Goal: Transaction & Acquisition: Purchase product/service

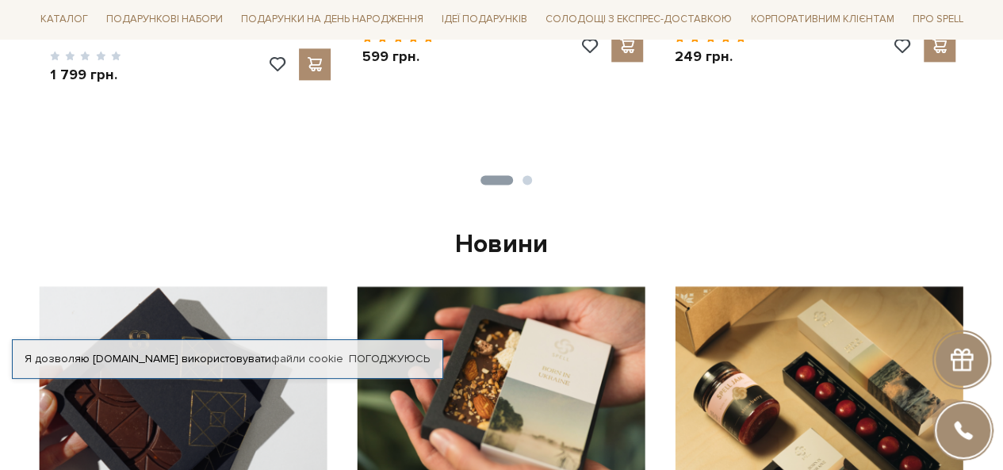
scroll to position [952, 0]
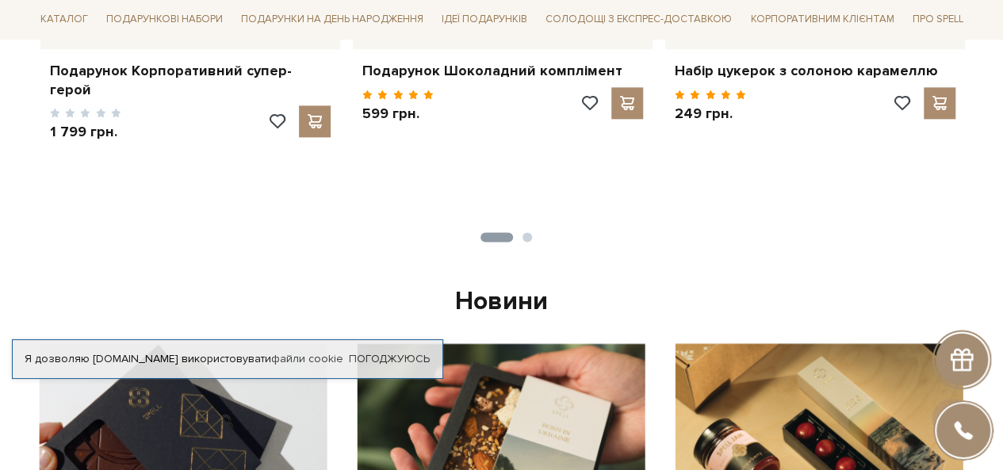
click at [525, 235] on button "2" at bounding box center [528, 237] width 10 height 10
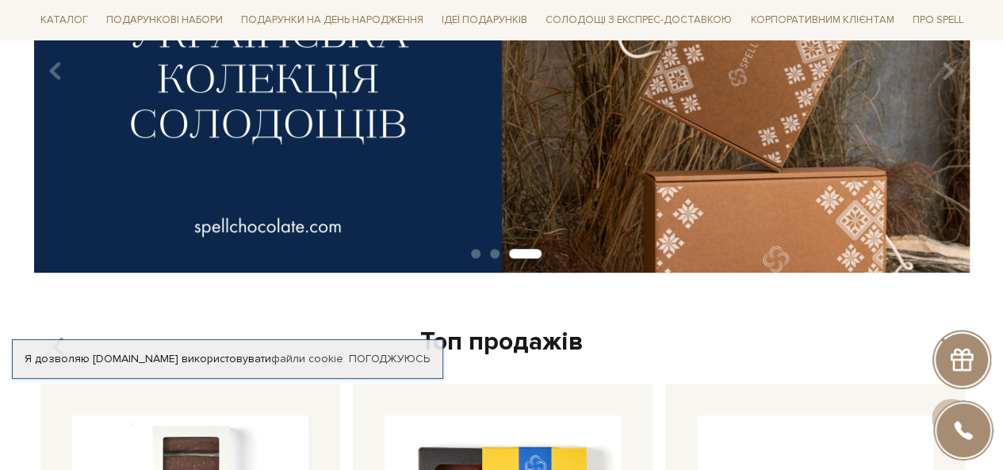
scroll to position [0, 0]
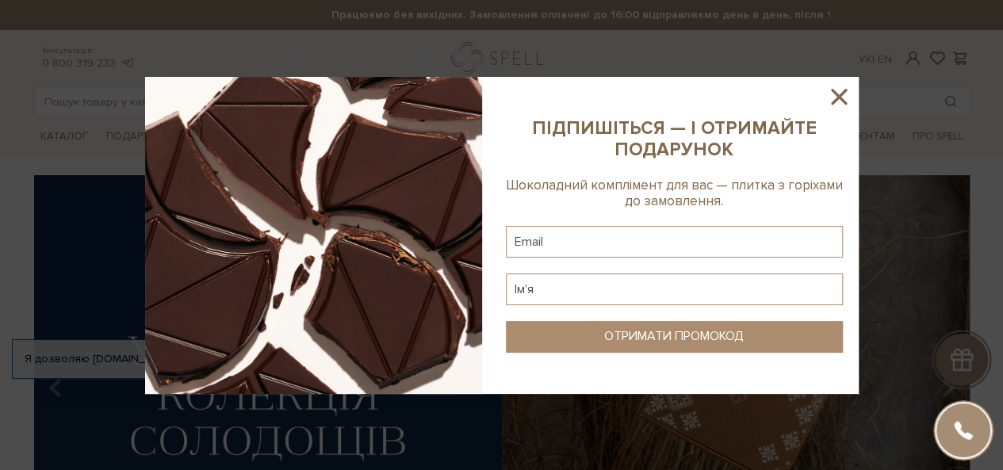
click at [842, 97] on icon at bounding box center [839, 96] width 27 height 27
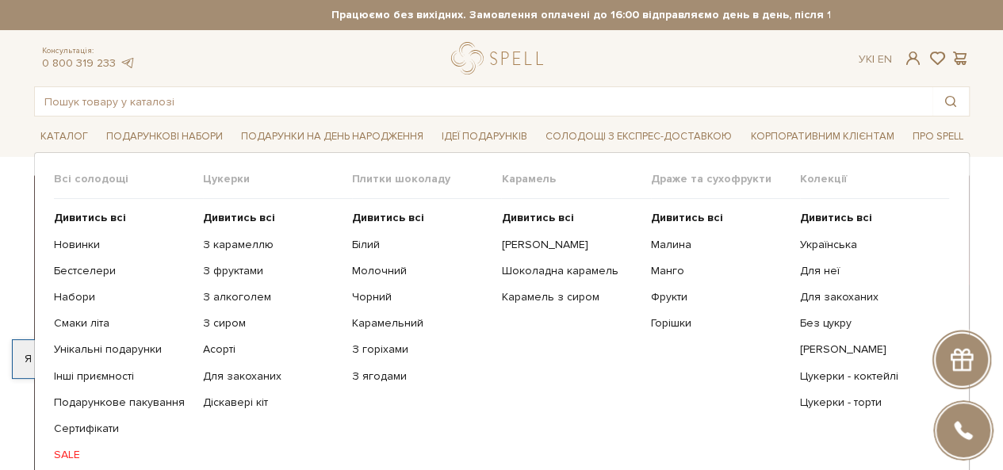
click at [67, 458] on link "SALE" at bounding box center [122, 455] width 137 height 14
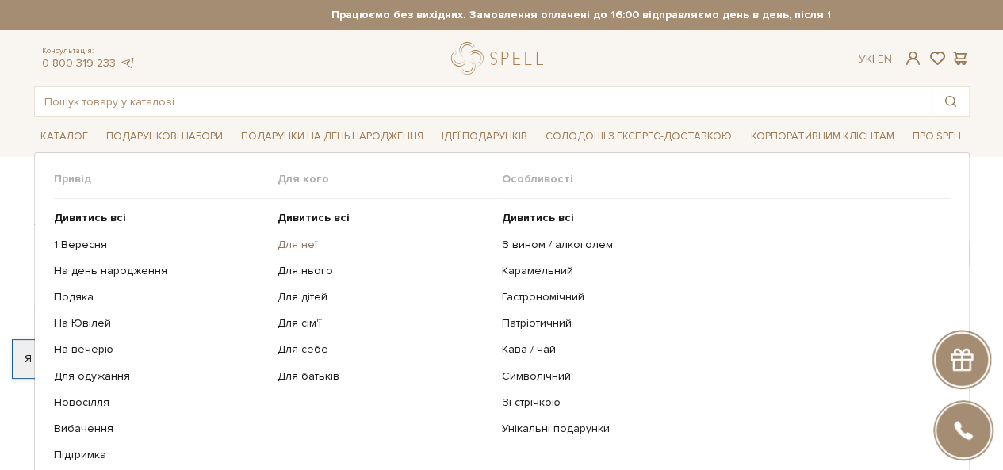
click at [304, 245] on link "Для неї" at bounding box center [384, 245] width 213 height 14
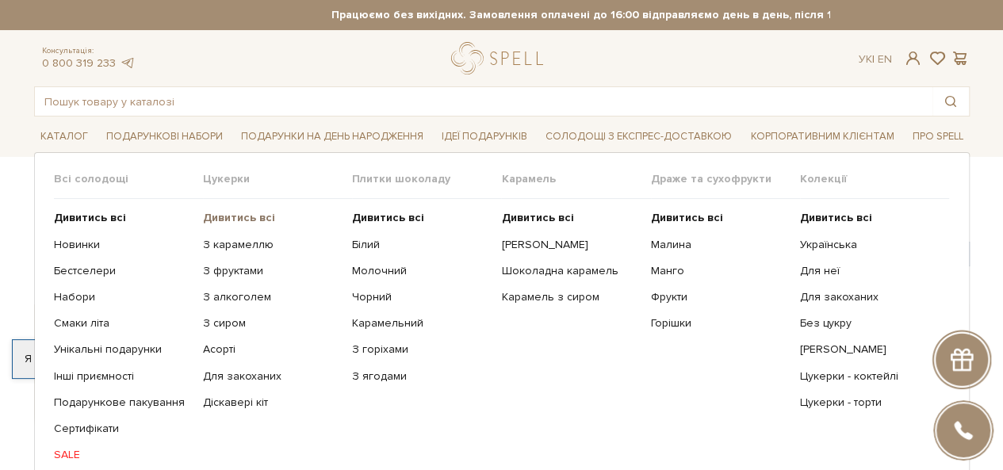
click at [232, 216] on b "Дивитись всі" at bounding box center [239, 217] width 72 height 13
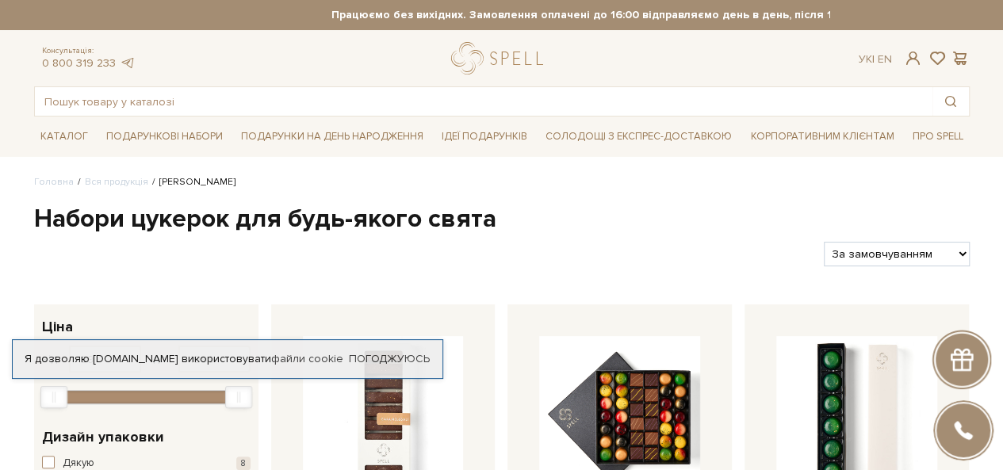
click at [944, 251] on select "За замовчуванням За Ціною (зростання) За Ціною (зменшення) Новинки За популярні…" at bounding box center [896, 254] width 145 height 25
select select "https://spellchocolate.com/our-productions/seti-cukerok/?sort=p.price&order=ASC"
click at [824, 242] on select "За замовчуванням За Ціною (зростання) За Ціною (зменшення) Новинки За популярні…" at bounding box center [896, 254] width 145 height 25
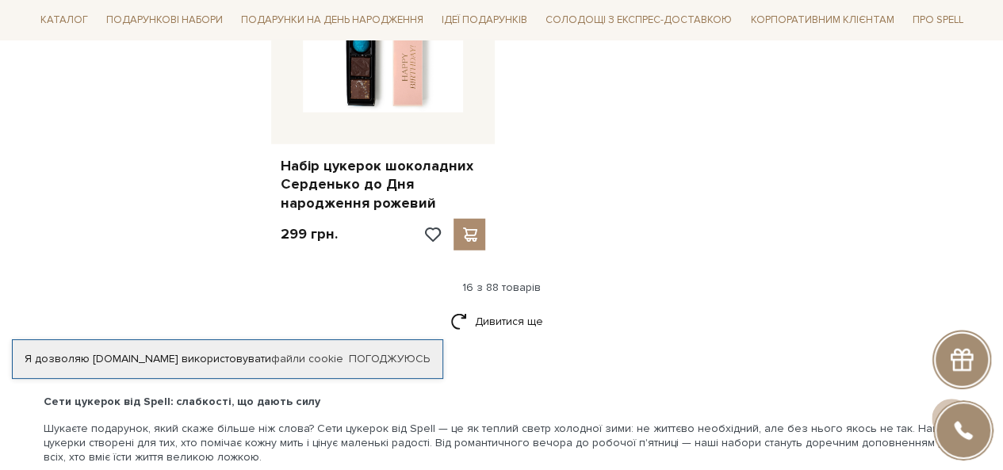
scroll to position [2141, 0]
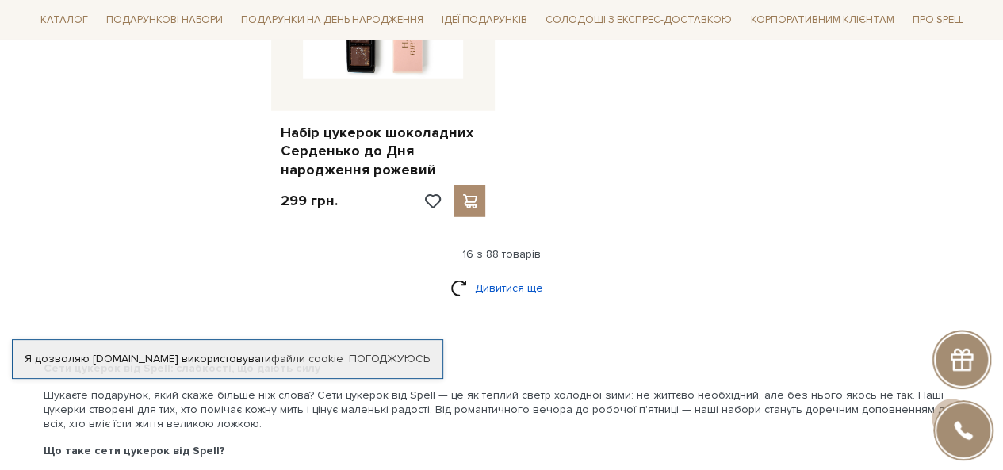
click at [477, 286] on link "Дивитися ще" at bounding box center [501, 288] width 103 height 28
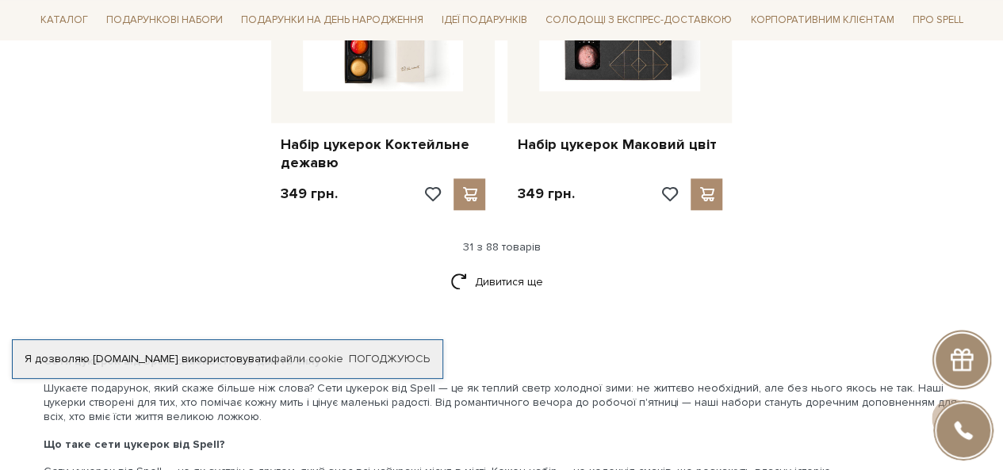
scroll to position [3886, 0]
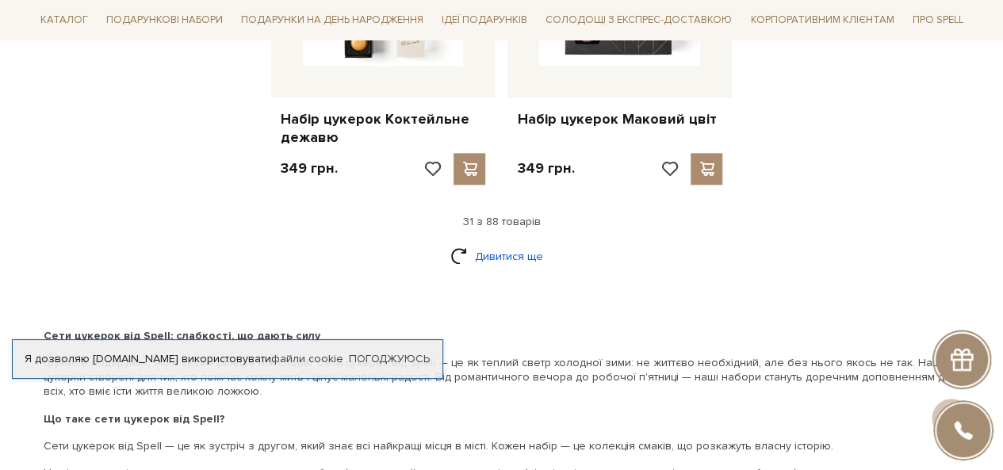
click at [487, 253] on link "Дивитися ще" at bounding box center [501, 257] width 103 height 28
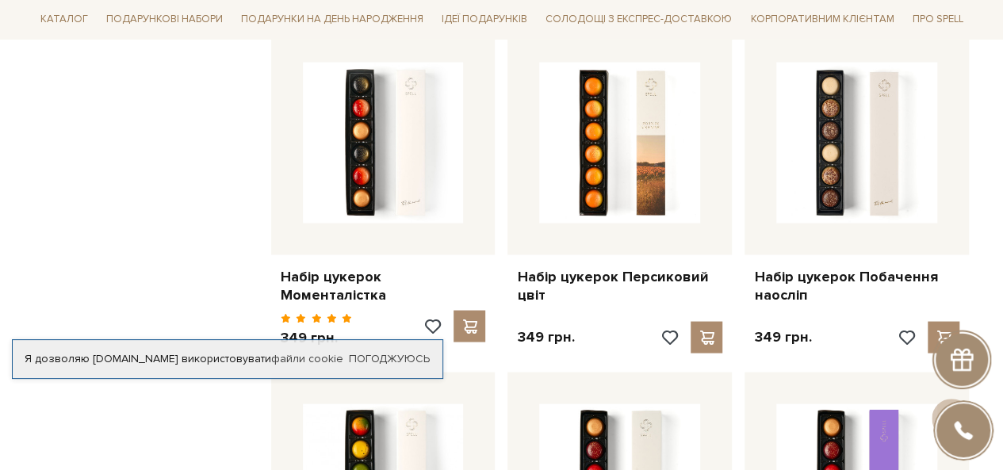
scroll to position [4441, 0]
